Goal: Task Accomplishment & Management: Complete application form

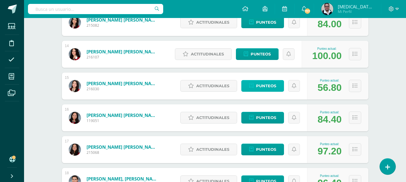
click at [270, 86] on span "Punteos" at bounding box center [266, 86] width 20 height 11
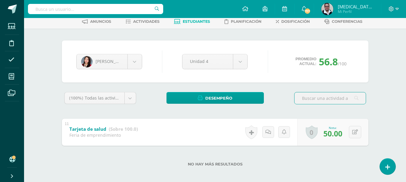
scroll to position [35, 0]
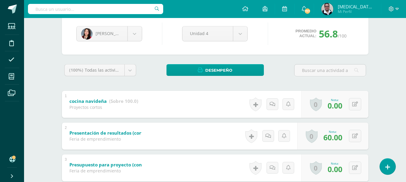
scroll to position [75, 0]
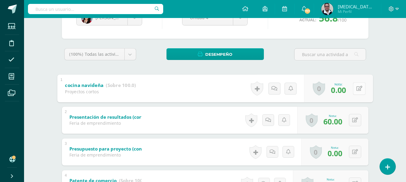
click at [355, 87] on button at bounding box center [359, 88] width 13 height 13
type input "90"
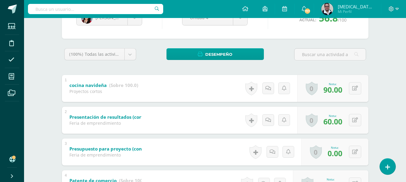
scroll to position [0, 0]
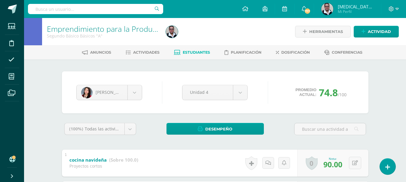
click at [195, 51] on span "Estudiantes" at bounding box center [196, 52] width 27 height 5
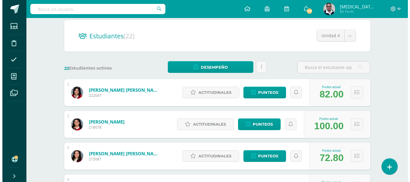
scroll to position [67, 0]
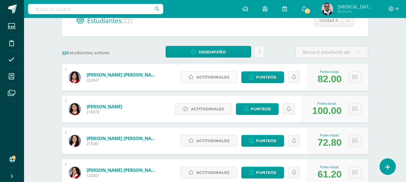
click at [217, 78] on span "Actitudinales" at bounding box center [212, 77] width 33 height 11
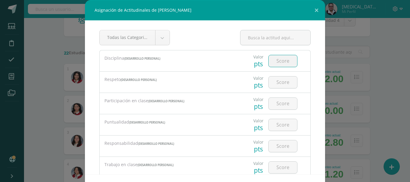
click at [281, 64] on input "number" at bounding box center [283, 61] width 29 height 12
type input "3"
type input "4"
type input "3"
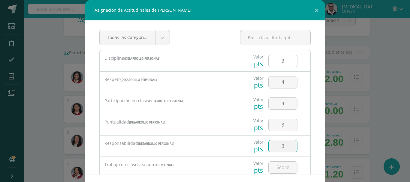
type input "3"
type input "4"
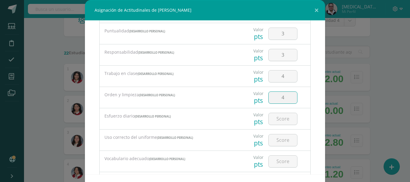
type input "4"
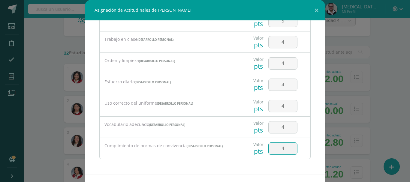
type input "4"
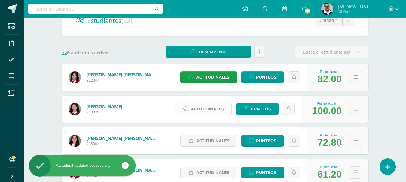
click at [209, 112] on span "Actitudinales" at bounding box center [207, 109] width 33 height 11
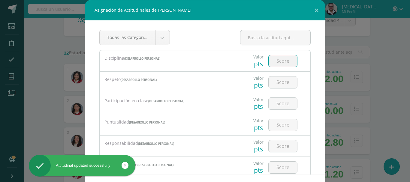
click at [284, 58] on input "number" at bounding box center [283, 61] width 29 height 12
type input "4"
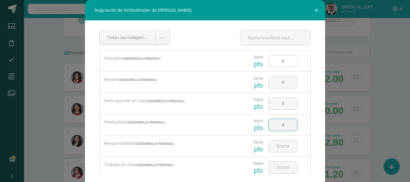
type input "4"
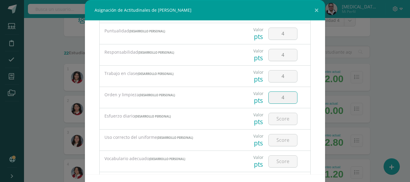
type input "4"
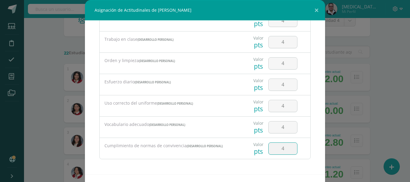
type input "4"
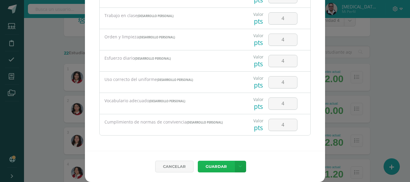
click at [198, 161] on button "Guardar" at bounding box center [216, 167] width 37 height 12
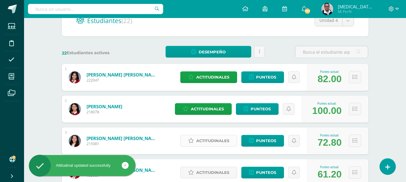
click at [212, 140] on span "Actitudinales" at bounding box center [212, 141] width 33 height 11
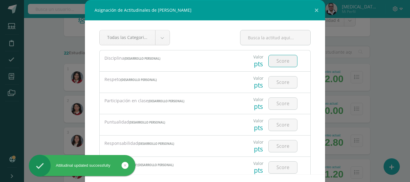
click at [276, 62] on input "number" at bounding box center [283, 61] width 29 height 12
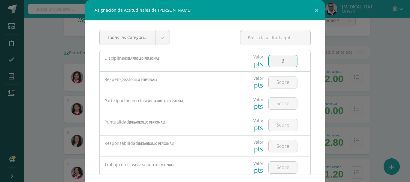
type input "3"
type input "4"
type input "3"
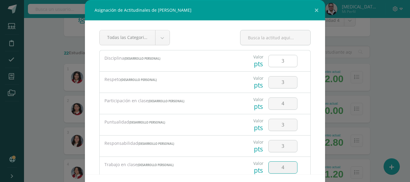
type input "4"
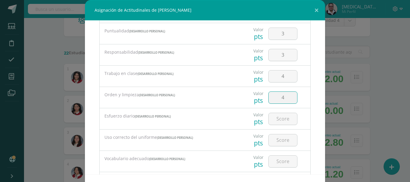
type input "4"
type input "3"
type input "4"
type input "3"
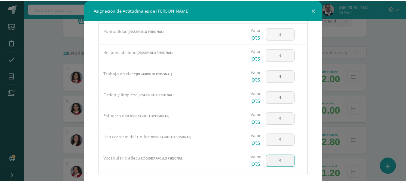
scroll to position [126, 0]
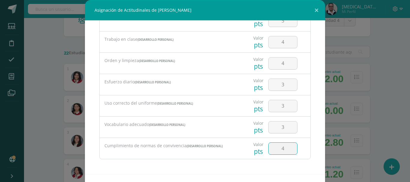
type input "4"
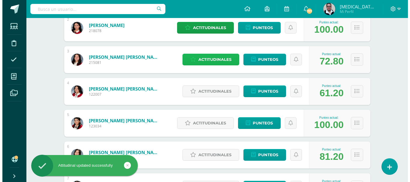
scroll to position [154, 0]
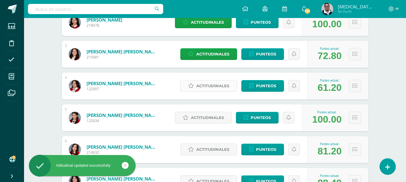
click at [209, 82] on span "Actitudinales" at bounding box center [212, 86] width 33 height 11
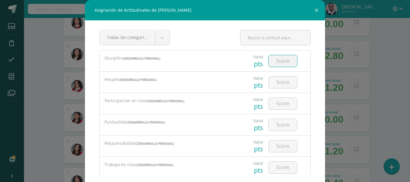
click at [269, 61] on input "number" at bounding box center [283, 61] width 29 height 12
type input "4"
type input "3"
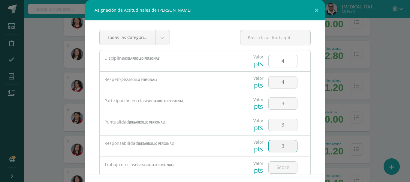
type input "3"
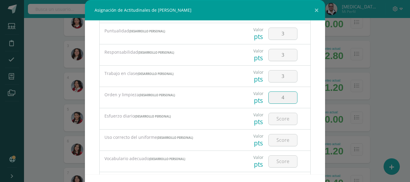
type input "4"
click at [282, 118] on input "4" at bounding box center [283, 119] width 29 height 12
type input "3"
type input "4"
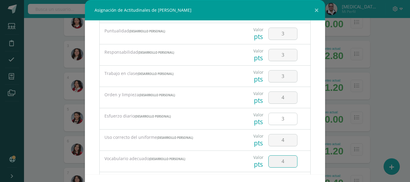
type input "4"
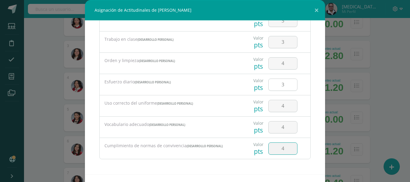
type input "4"
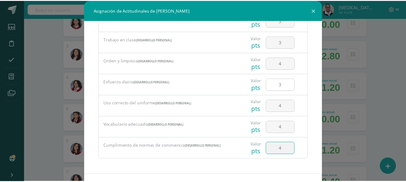
scroll to position [24, 0]
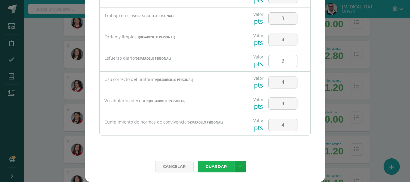
click at [198, 161] on button "Guardar" at bounding box center [216, 167] width 37 height 12
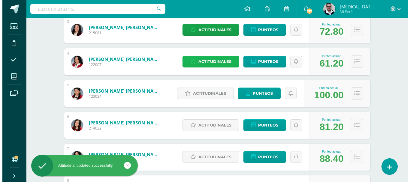
scroll to position [193, 0]
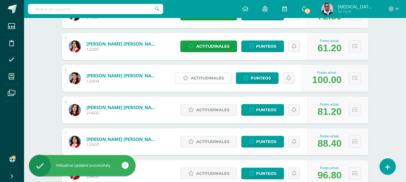
click at [218, 80] on span "Actitudinales" at bounding box center [207, 78] width 33 height 11
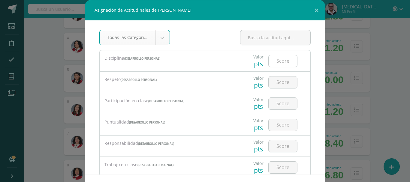
click at [272, 63] on input "number" at bounding box center [283, 61] width 29 height 12
type input "4"
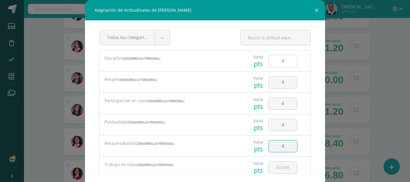
type input "4"
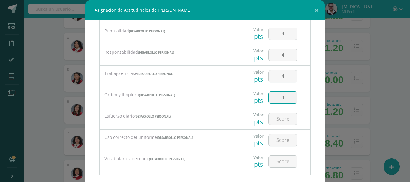
type input "4"
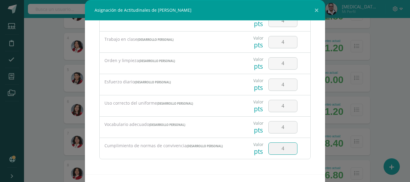
type input "4"
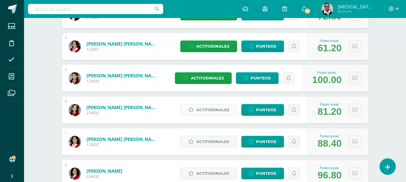
click at [203, 110] on span "Actitudinales" at bounding box center [212, 110] width 33 height 11
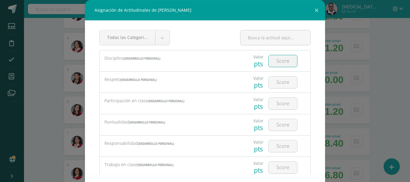
click at [276, 65] on input "number" at bounding box center [283, 61] width 29 height 12
type input "4"
type input "3"
type input "4"
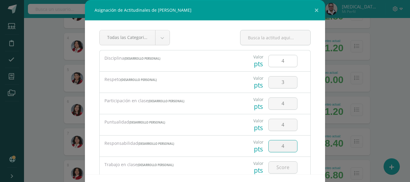
type input "4"
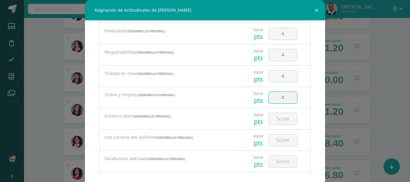
type input "4"
type input "3"
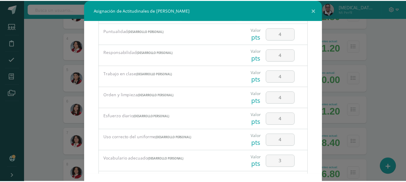
scroll to position [126, 0]
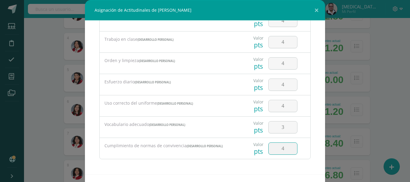
type input "4"
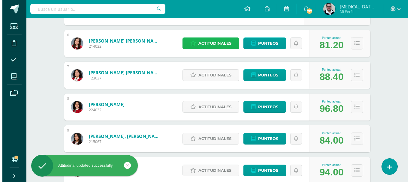
scroll to position [263, 0]
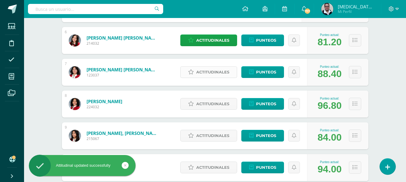
click at [223, 70] on span "Actitudinales" at bounding box center [212, 72] width 33 height 11
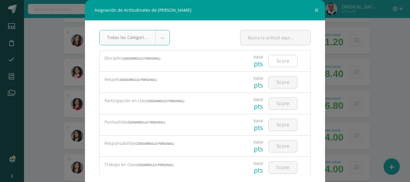
click at [276, 65] on input "number" at bounding box center [283, 61] width 29 height 12
type input "4"
type input "3"
type input "4"
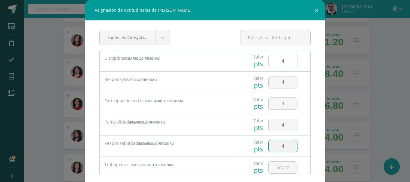
type input "4"
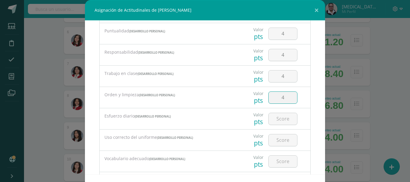
type input "4"
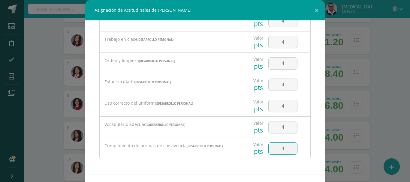
type input "4"
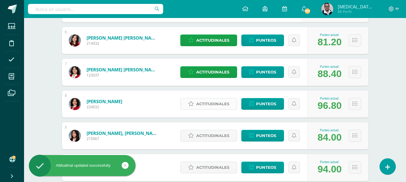
click at [210, 104] on span "Actitudinales" at bounding box center [212, 104] width 33 height 11
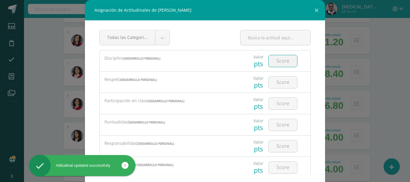
click at [280, 61] on input "number" at bounding box center [283, 61] width 29 height 12
type input "4"
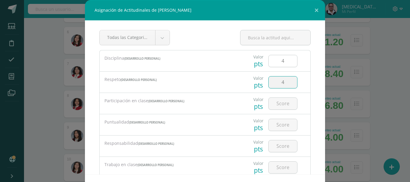
type input "4"
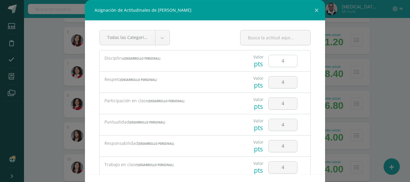
scroll to position [91, 0]
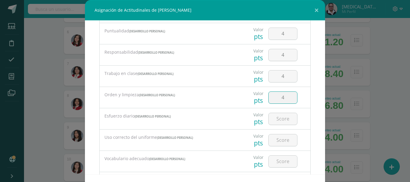
type input "4"
type input "3"
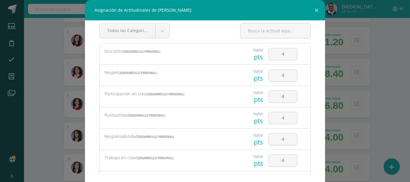
scroll to position [7, 0]
type input "4"
click at [282, 53] on input "4" at bounding box center [283, 54] width 29 height 12
click at [282, 73] on input "4" at bounding box center [283, 75] width 29 height 12
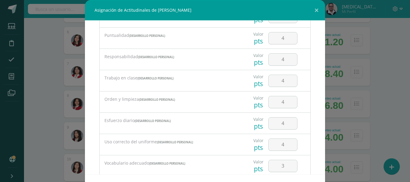
scroll to position [24, 0]
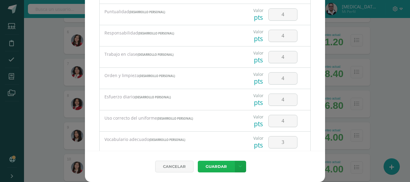
click at [206, 169] on button "Guardar" at bounding box center [216, 167] width 37 height 12
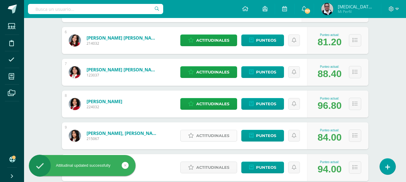
click at [213, 136] on span "Actitudinales" at bounding box center [212, 135] width 33 height 11
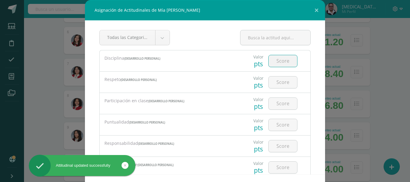
click at [281, 63] on input "number" at bounding box center [283, 61] width 29 height 12
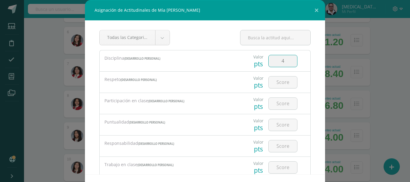
type input "4"
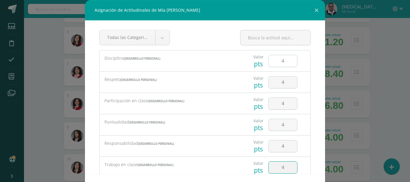
type input "4"
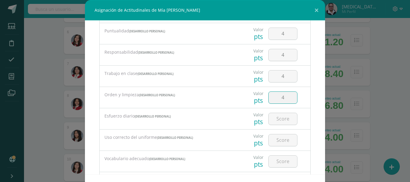
type input "4"
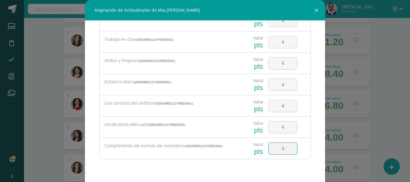
type input "4"
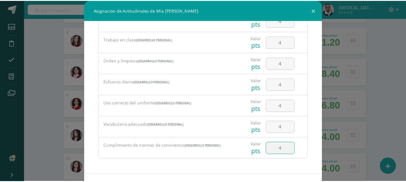
scroll to position [24, 0]
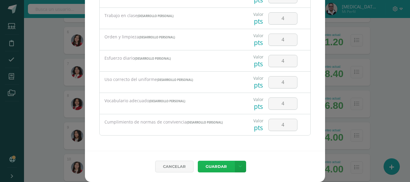
click at [198, 161] on button "Guardar" at bounding box center [216, 167] width 37 height 12
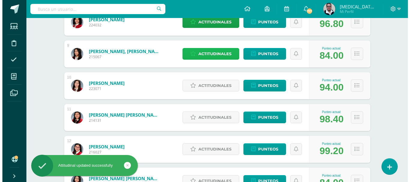
scroll to position [348, 0]
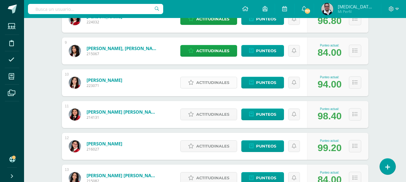
click at [220, 82] on span "Actitudinales" at bounding box center [212, 82] width 33 height 11
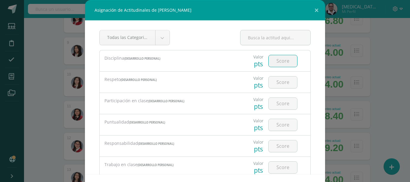
click at [282, 62] on input "number" at bounding box center [283, 61] width 29 height 12
type input "4"
type input "3"
click at [282, 62] on input "4" at bounding box center [283, 61] width 29 height 12
type input "3"
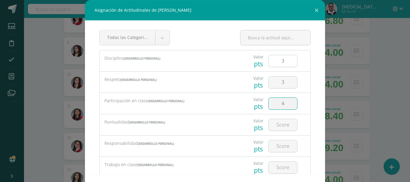
type input "4"
click at [284, 150] on input "4" at bounding box center [283, 147] width 29 height 12
type input "3"
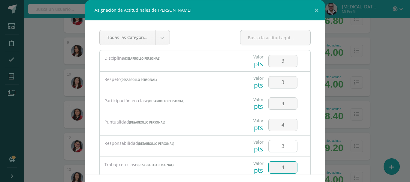
type input "4"
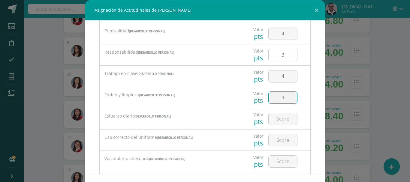
type input "3"
type input "4"
type input "3"
type input "4"
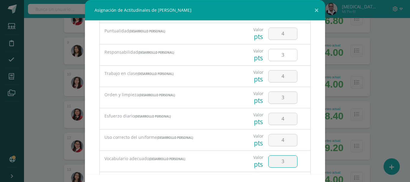
type input "3"
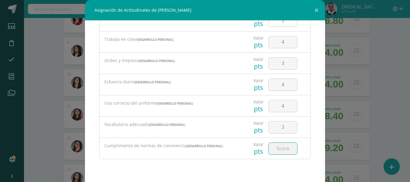
type input "4"
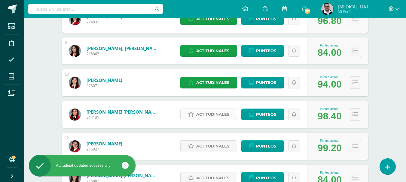
click at [211, 113] on span "Actitudinales" at bounding box center [212, 114] width 33 height 11
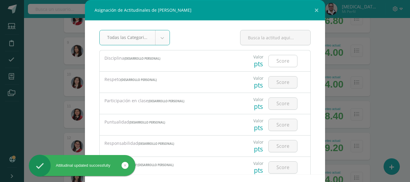
click at [277, 64] on input "number" at bounding box center [283, 61] width 29 height 12
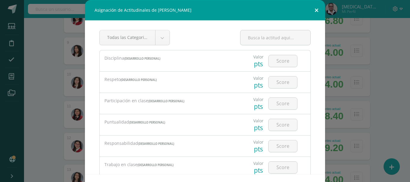
click at [313, 9] on button at bounding box center [316, 10] width 17 height 20
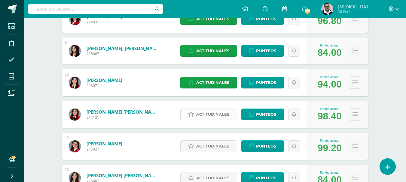
click at [210, 114] on span "Actitudinales" at bounding box center [212, 114] width 33 height 11
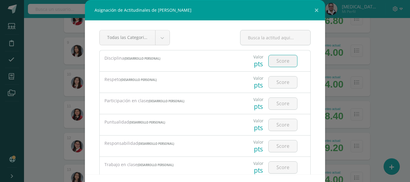
click at [274, 65] on input "number" at bounding box center [283, 61] width 29 height 12
type input "4"
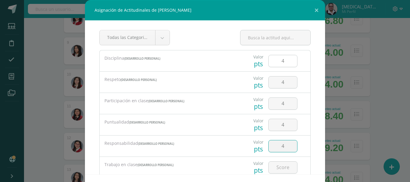
type input "4"
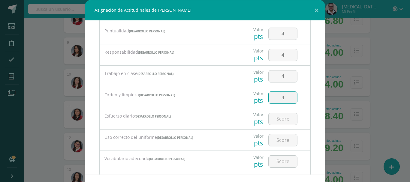
type input "4"
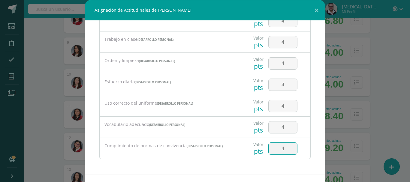
type input "4"
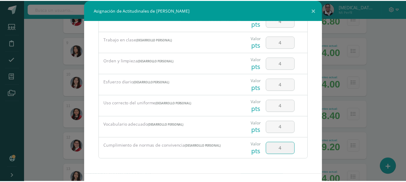
scroll to position [24, 0]
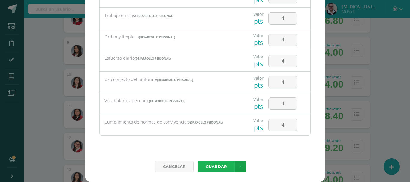
click at [198, 161] on button "Guardar" at bounding box center [216, 167] width 37 height 12
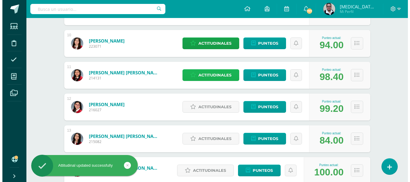
scroll to position [390, 0]
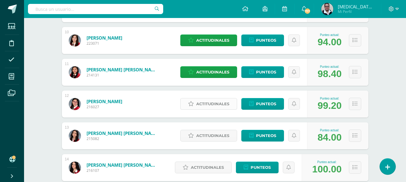
click at [215, 105] on span "Actitudinales" at bounding box center [212, 104] width 33 height 11
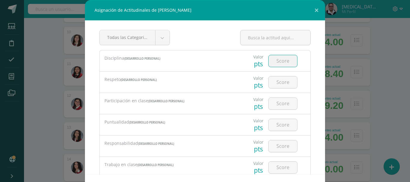
click at [287, 65] on input "number" at bounding box center [283, 61] width 29 height 12
type input "4"
type input "3"
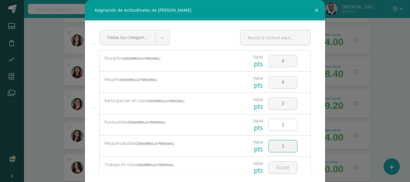
type input "3"
click at [283, 125] on input "3" at bounding box center [283, 125] width 29 height 12
type input "4"
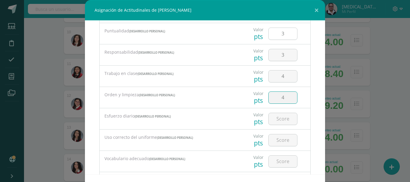
type input "4"
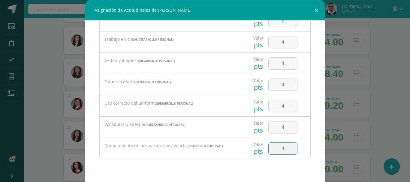
type input "4"
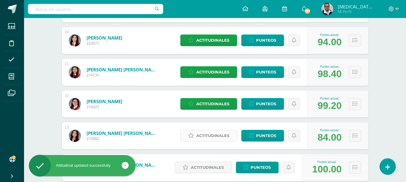
click at [224, 134] on span "Actitudinales" at bounding box center [212, 135] width 33 height 11
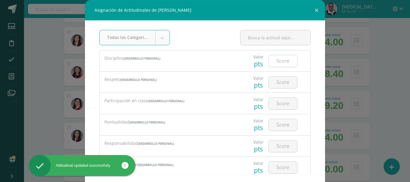
click at [276, 64] on input "number" at bounding box center [283, 61] width 29 height 12
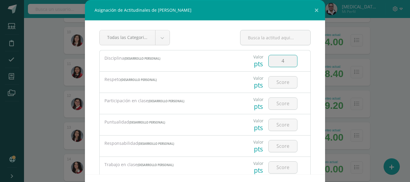
type input "4"
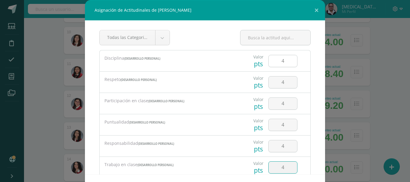
type input "4"
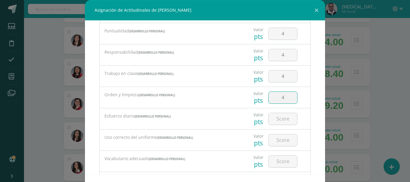
type input "4"
type input "3"
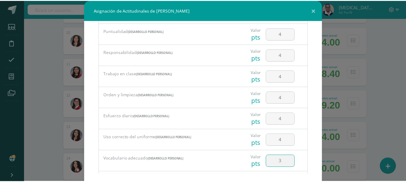
scroll to position [126, 0]
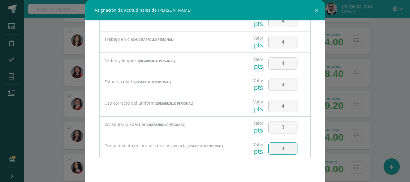
type input "4"
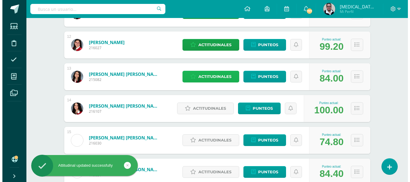
scroll to position [453, 0]
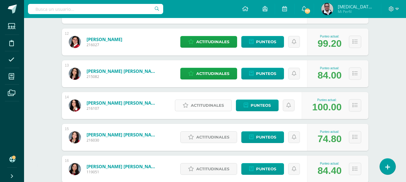
click at [218, 106] on span "Actitudinales" at bounding box center [207, 105] width 33 height 11
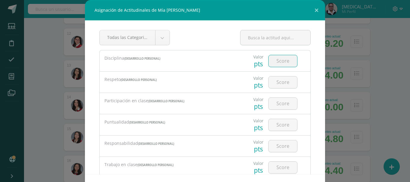
click at [276, 62] on input "number" at bounding box center [283, 61] width 29 height 12
type input "4"
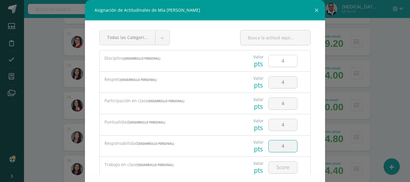
type input "4"
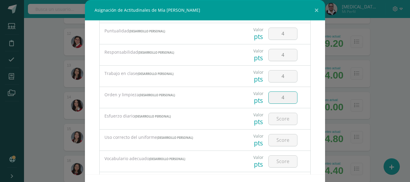
type input "4"
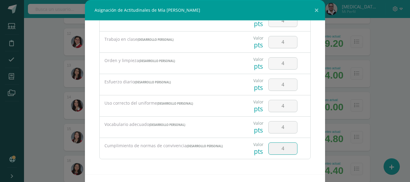
type input "4"
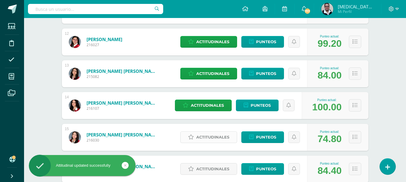
click at [202, 135] on span "Actitudinales" at bounding box center [212, 137] width 33 height 11
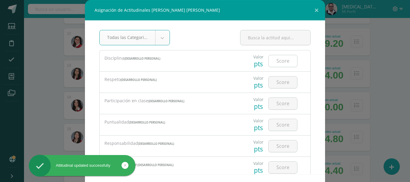
click at [276, 62] on input "number" at bounding box center [283, 61] width 29 height 12
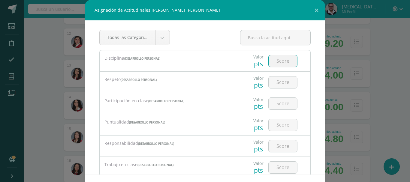
type input "4"
click at [279, 62] on input "4" at bounding box center [283, 61] width 29 height 12
type input "3"
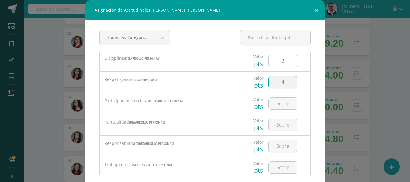
type input "4"
type input "3"
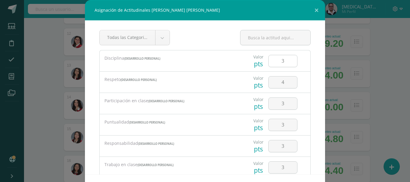
scroll to position [91, 0]
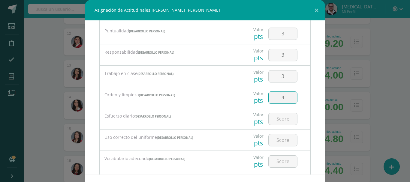
type input "4"
type input "3"
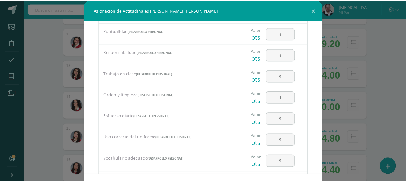
scroll to position [126, 0]
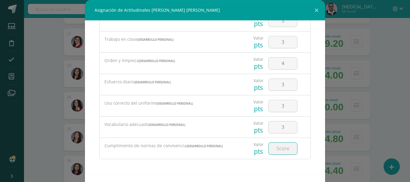
type input "3"
type input "4"
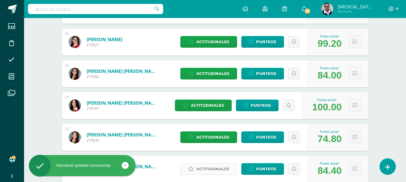
click at [217, 170] on span "Actitudinales" at bounding box center [212, 169] width 33 height 11
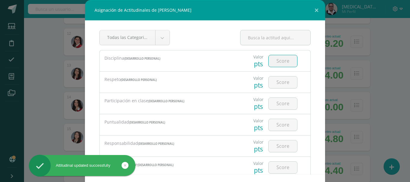
click at [283, 62] on input "number" at bounding box center [283, 61] width 29 height 12
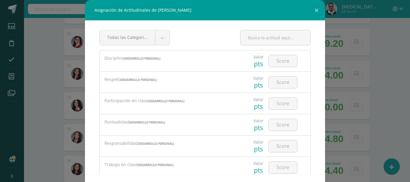
drag, startPoint x: 283, startPoint y: 62, endPoint x: 397, endPoint y: 68, distance: 114.3
click at [397, 68] on div "Asignación de Actitudinales de [PERSON_NAME] Todas las Categorias Todas las Cat…" at bounding box center [205, 103] width 406 height 206
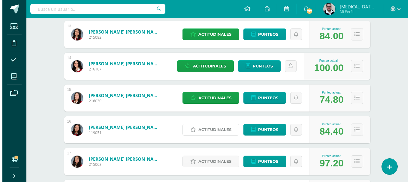
scroll to position [501, 0]
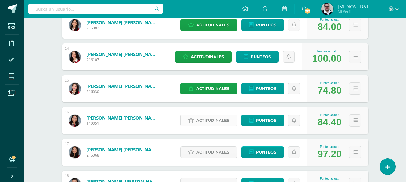
click at [220, 119] on span "Actitudinales" at bounding box center [212, 120] width 33 height 11
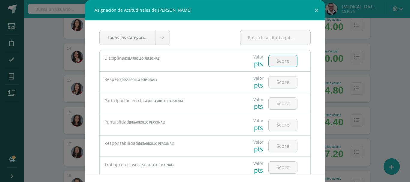
click at [272, 63] on input "number" at bounding box center [283, 61] width 29 height 12
type input "4"
click at [284, 102] on input "4" at bounding box center [283, 104] width 29 height 12
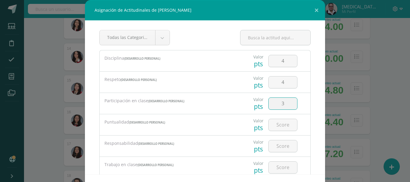
type input "3"
type input "4"
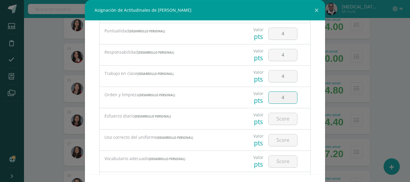
type input "4"
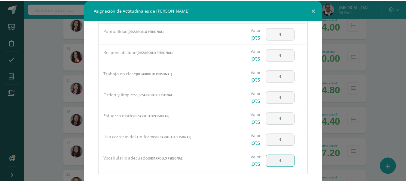
scroll to position [126, 0]
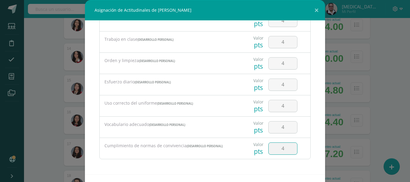
type input "4"
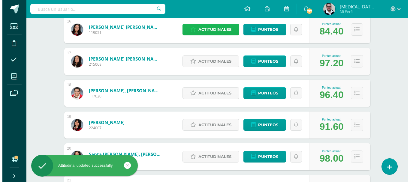
scroll to position [595, 0]
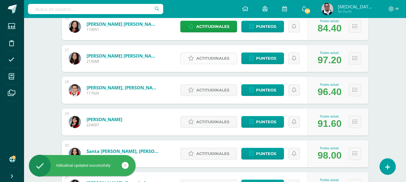
click at [206, 54] on span "Actitudinales" at bounding box center [212, 58] width 33 height 11
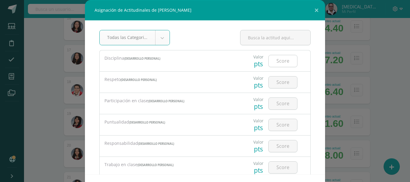
click at [283, 63] on input "number" at bounding box center [283, 61] width 29 height 12
type input "4"
type input "3"
type input "4"
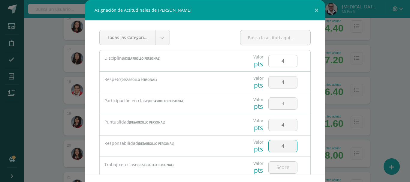
type input "4"
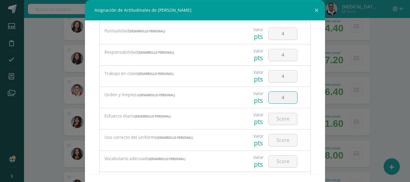
type input "4"
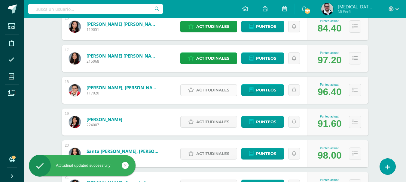
click at [197, 94] on span "Actitudinales" at bounding box center [212, 90] width 33 height 11
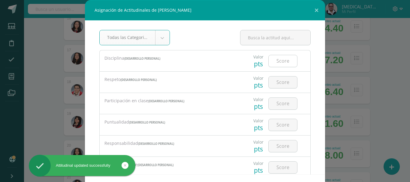
click at [285, 63] on input "number" at bounding box center [283, 61] width 29 height 12
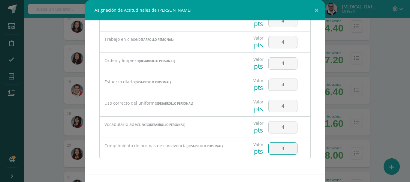
scroll to position [24, 0]
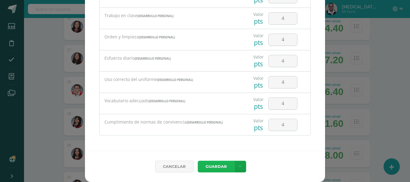
click at [198, 161] on button "Guardar" at bounding box center [216, 167] width 37 height 12
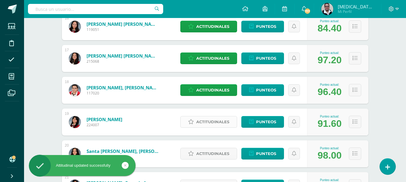
click at [215, 121] on span "Actitudinales" at bounding box center [212, 122] width 33 height 11
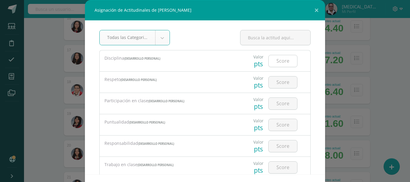
click at [279, 62] on input "number" at bounding box center [283, 61] width 29 height 12
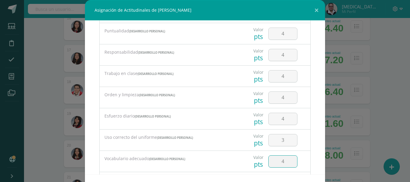
scroll to position [126, 0]
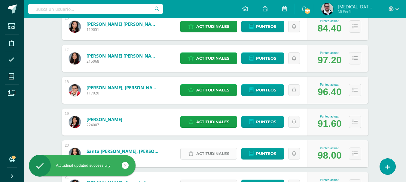
click at [220, 151] on span "Actitudinales" at bounding box center [212, 153] width 33 height 11
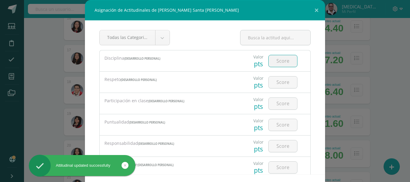
click at [275, 62] on input "number" at bounding box center [283, 61] width 29 height 12
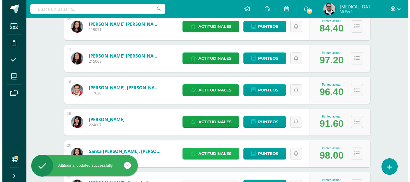
scroll to position [684, 0]
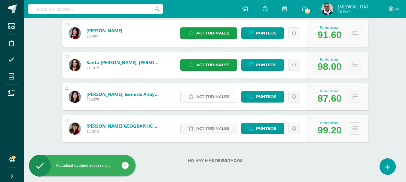
click at [199, 96] on span "Actitudinales" at bounding box center [212, 96] width 33 height 11
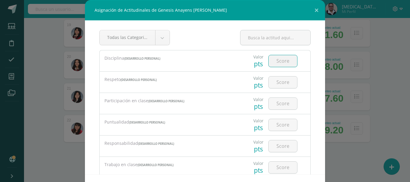
click at [274, 60] on input "number" at bounding box center [283, 61] width 29 height 12
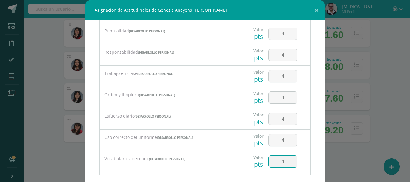
scroll to position [126, 0]
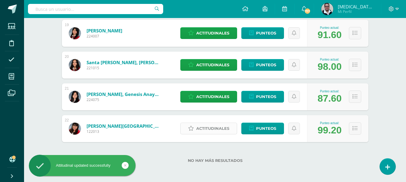
click at [194, 127] on link "Actitudinales" at bounding box center [208, 129] width 57 height 12
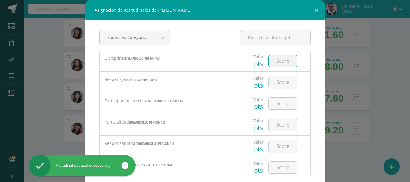
click at [273, 64] on input "number" at bounding box center [283, 61] width 29 height 12
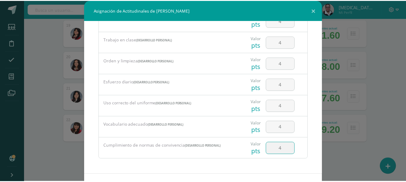
scroll to position [24, 0]
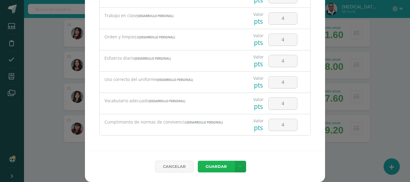
click at [198, 161] on button "Guardar" at bounding box center [216, 167] width 37 height 12
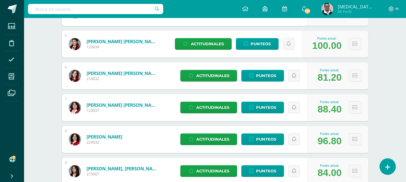
scroll to position [0, 0]
